Goal: Browse casually: Explore the website without a specific task or goal

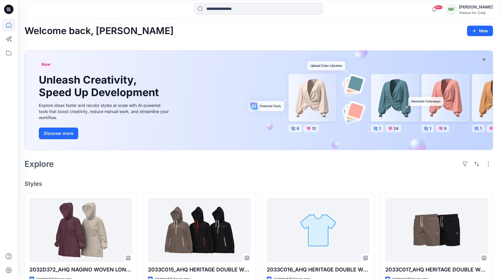
scroll to position [34, 0]
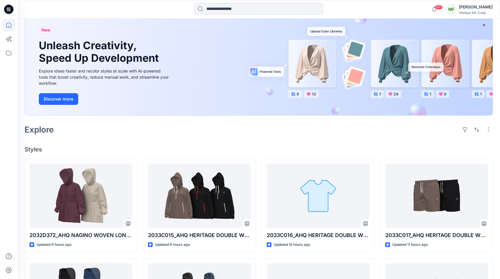
click at [250, 132] on div "Explore" at bounding box center [258, 130] width 468 height 14
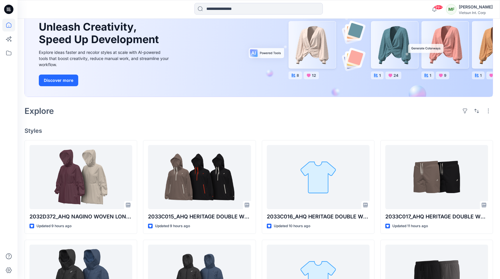
scroll to position [101, 0]
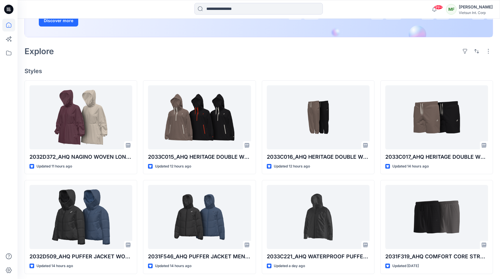
scroll to position [117, 0]
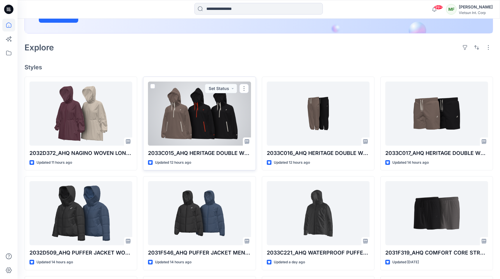
click at [216, 127] on div at bounding box center [199, 114] width 103 height 64
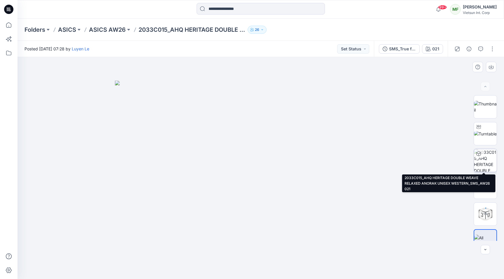
click at [483, 162] on img at bounding box center [485, 160] width 23 height 23
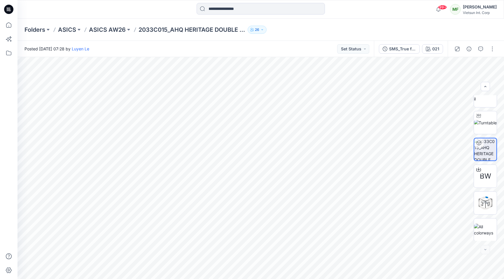
scroll to position [12, 0]
click at [479, 202] on div "9 %" at bounding box center [485, 202] width 14 height 5
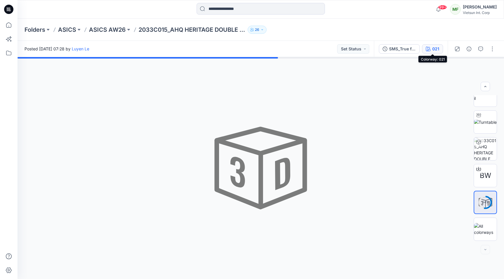
click at [433, 50] on div "021" at bounding box center [435, 49] width 7 height 6
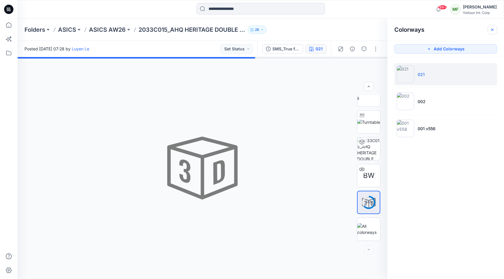
click at [490, 31] on icon "button" at bounding box center [492, 29] width 5 height 5
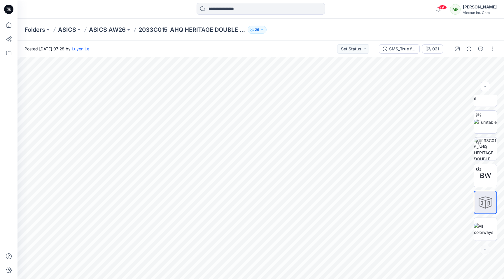
scroll to position [0, 0]
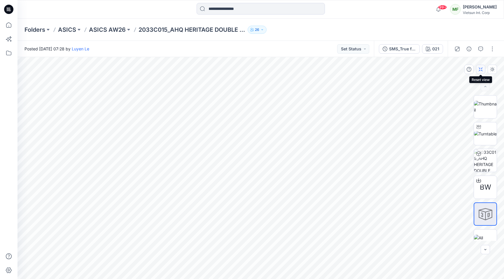
click at [478, 69] on button "button" at bounding box center [480, 69] width 9 height 9
click at [496, 69] on button "button" at bounding box center [492, 69] width 9 height 9
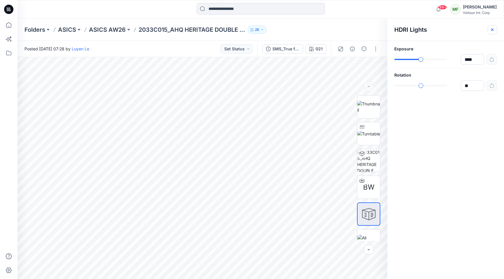
click at [494, 30] on icon "button" at bounding box center [492, 29] width 5 height 5
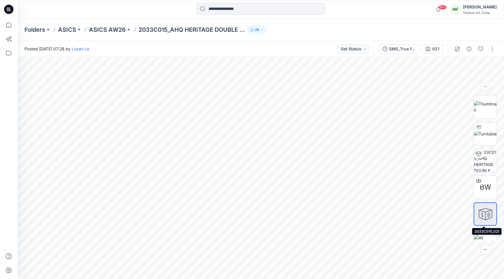
scroll to position [12, 0]
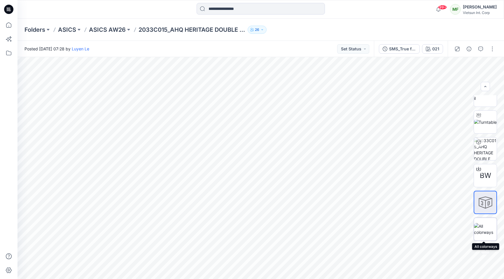
click at [484, 228] on img at bounding box center [485, 229] width 23 height 12
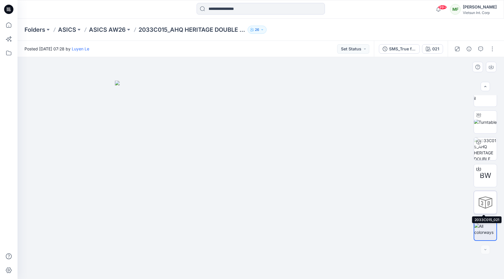
click at [484, 198] on div at bounding box center [485, 202] width 23 height 23
click at [485, 195] on div at bounding box center [485, 202] width 23 height 23
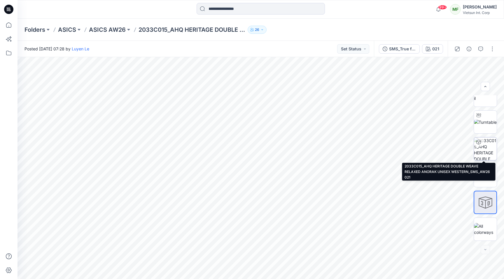
click at [485, 146] on img at bounding box center [485, 149] width 23 height 23
